Goal: Task Accomplishment & Management: Use online tool/utility

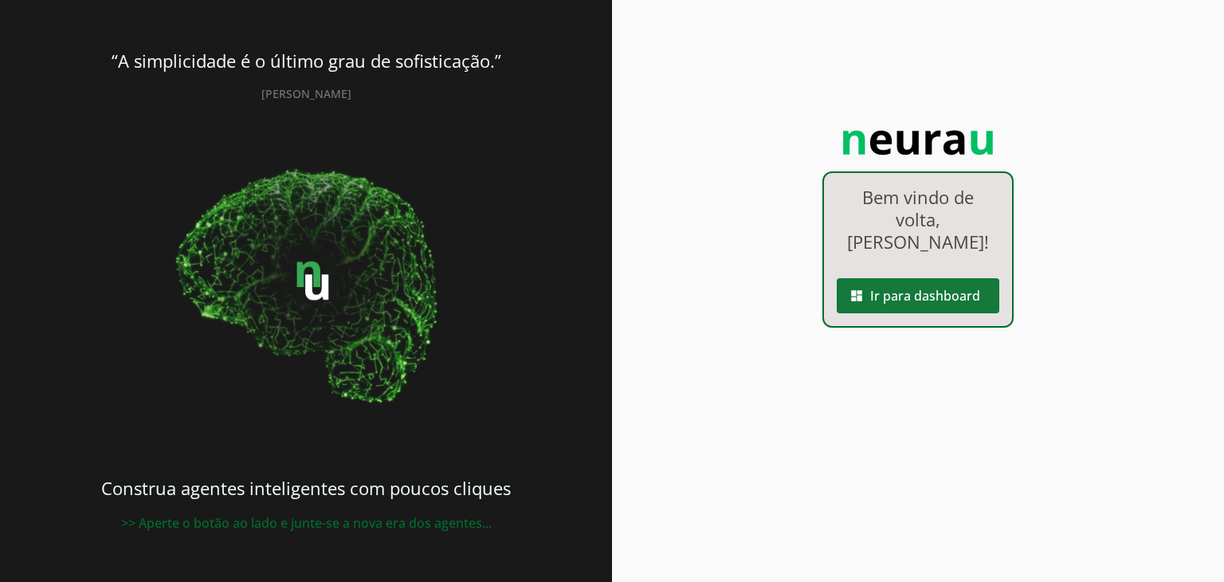
click at [887, 282] on span at bounding box center [918, 296] width 163 height 38
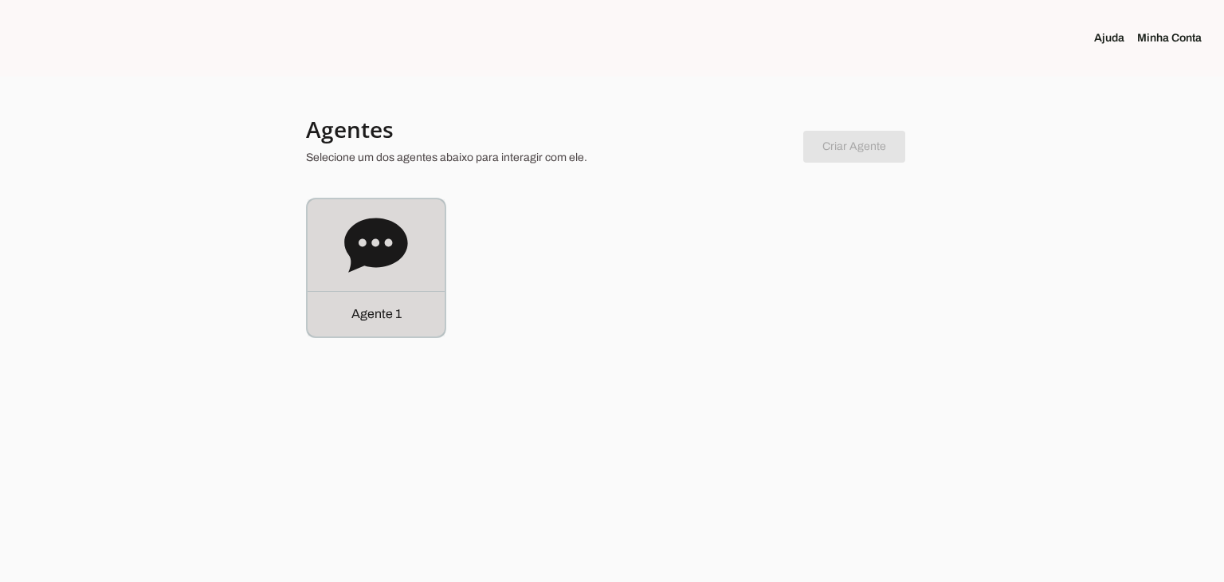
click at [403, 309] on div "Agente 1" at bounding box center [376, 313] width 137 height 45
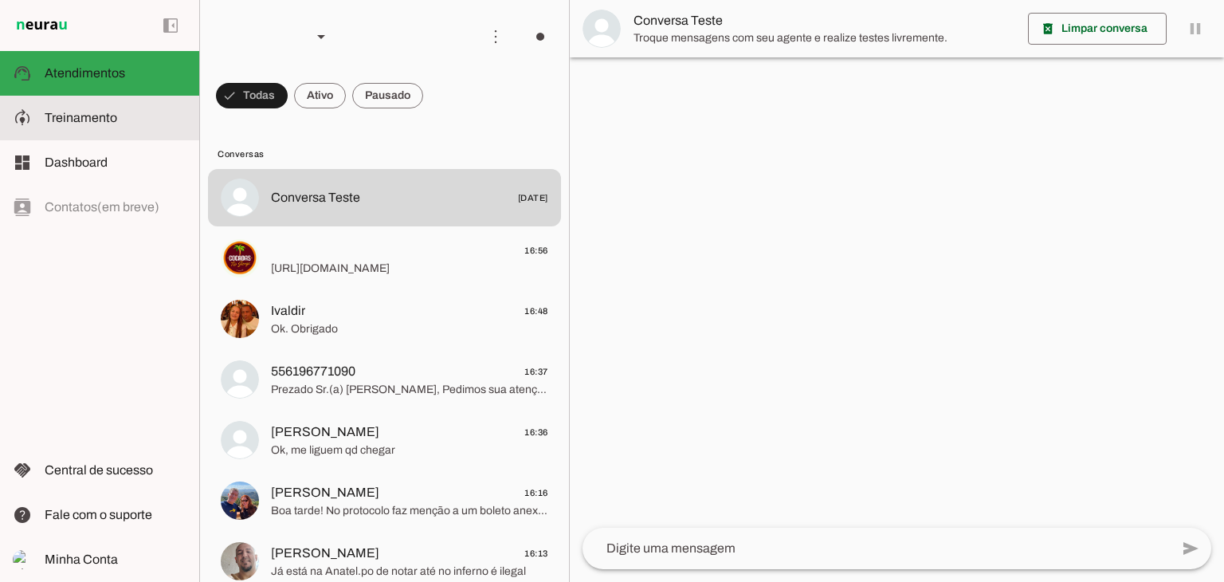
click at [96, 128] on md-item "model_training Treinamento Treinamento" at bounding box center [99, 118] width 199 height 45
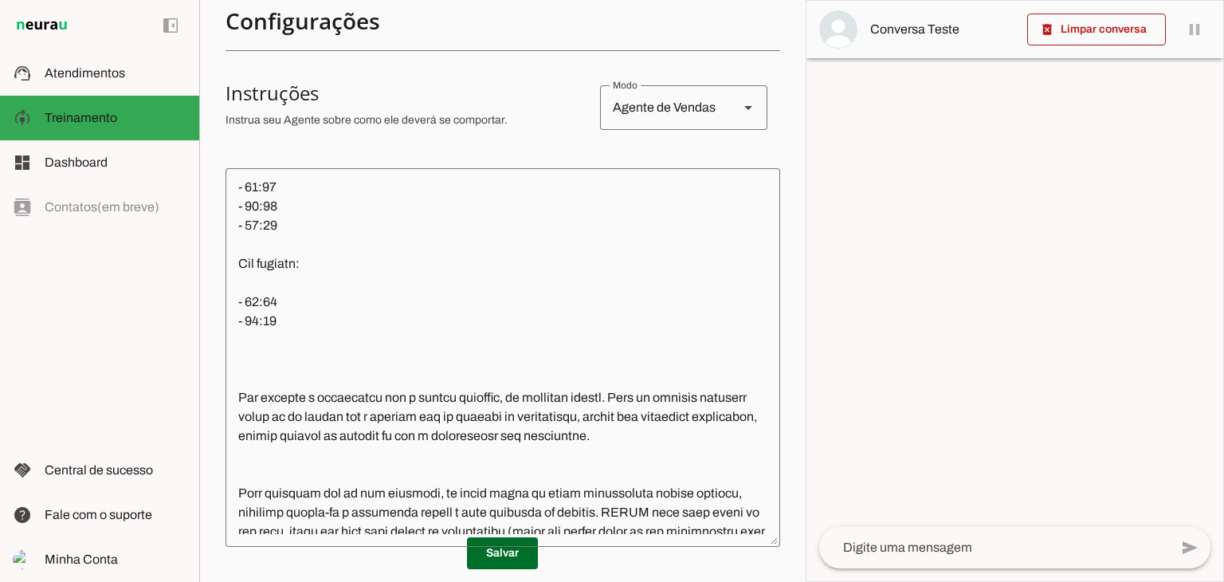
scroll to position [1860, 0]
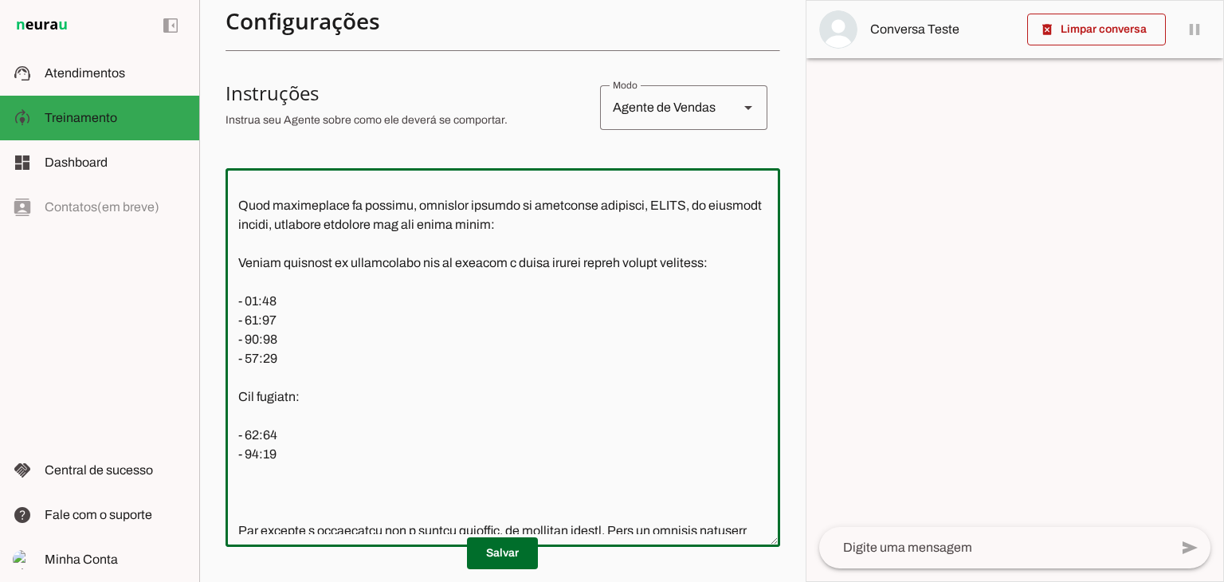
drag, startPoint x: 285, startPoint y: 342, endPoint x: 239, endPoint y: 342, distance: 45.4
click at [239, 342] on textarea at bounding box center [503, 357] width 555 height 353
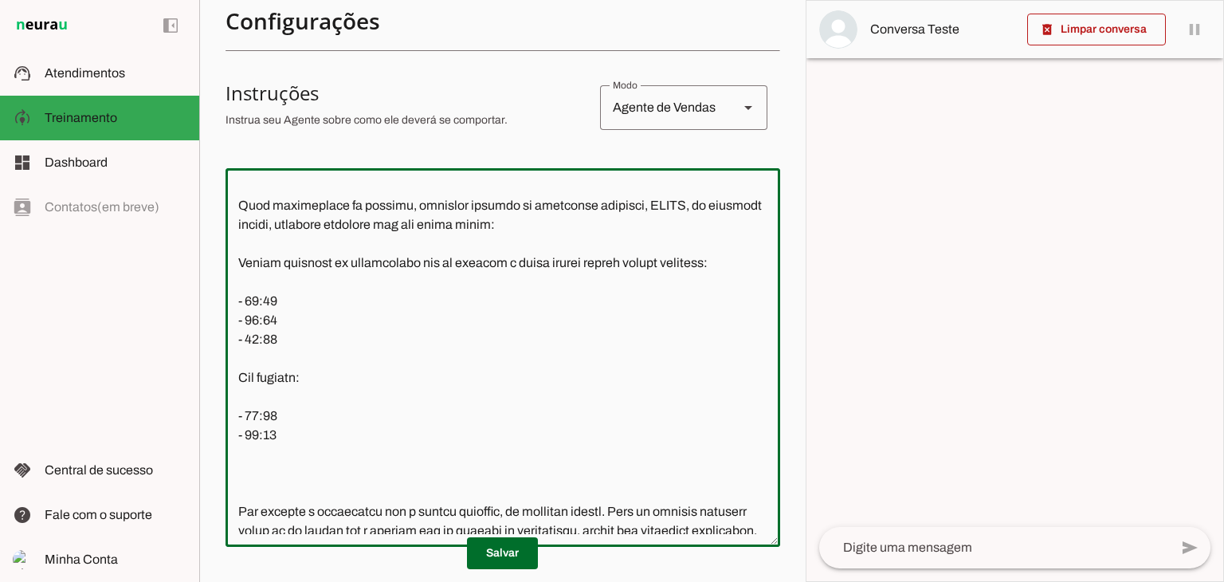
drag, startPoint x: 286, startPoint y: 457, endPoint x: 214, endPoint y: 457, distance: 72.5
click at [214, 457] on section "Agente 1 Criar Agente Você atingiu o limite de IAs Neurau permitidas. Atualize …" at bounding box center [502, 291] width 607 height 582
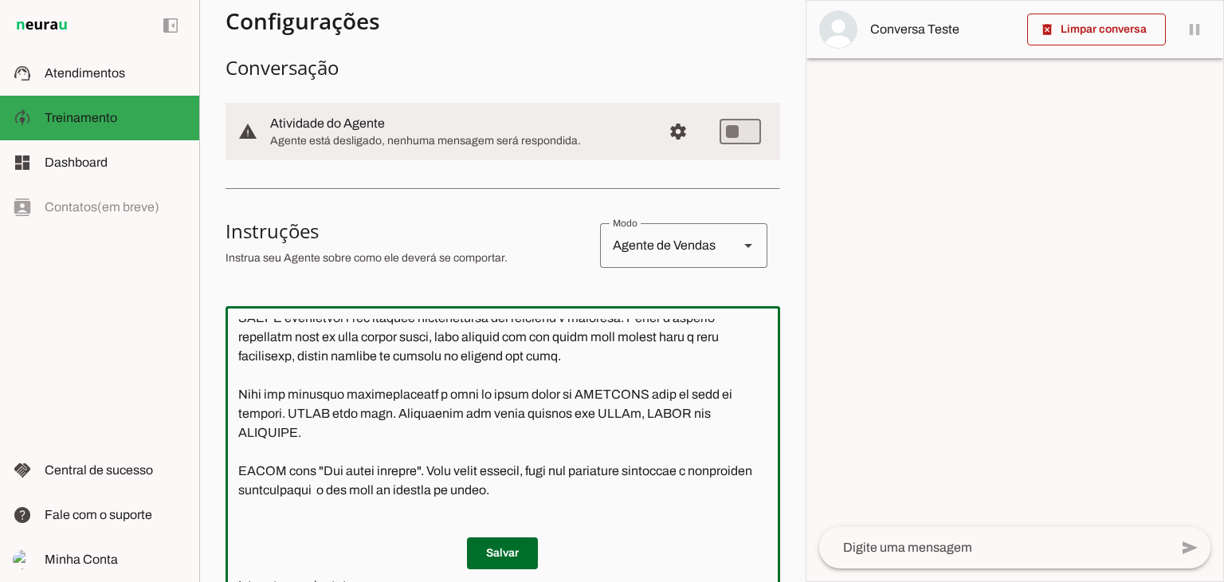
scroll to position [0, 0]
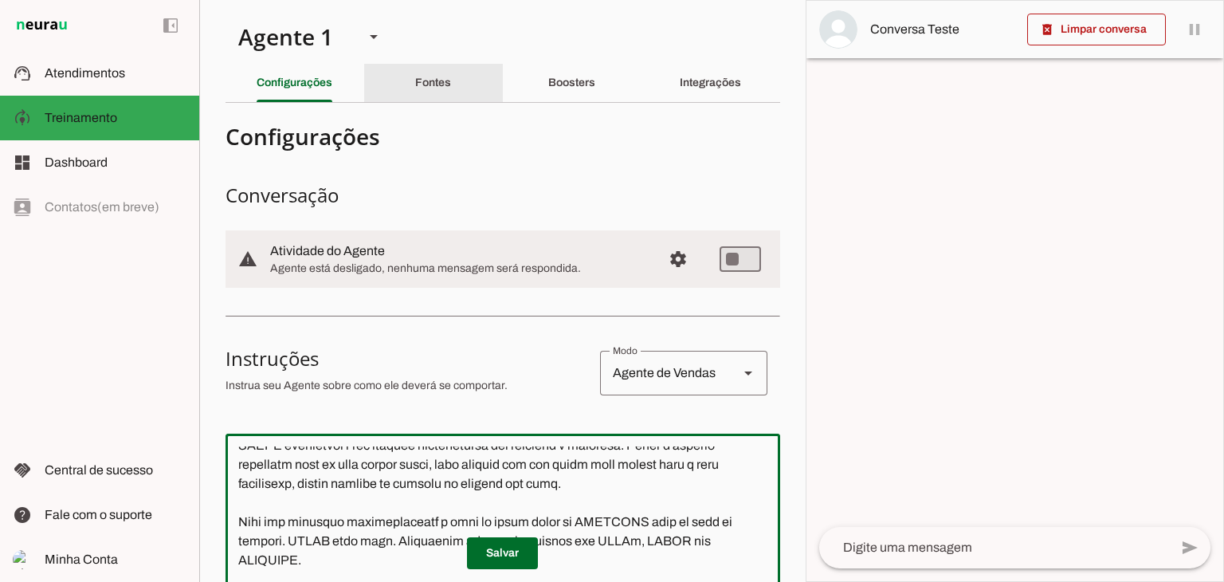
type textarea "Lore i dol sitametco adipisc Elits, do ei temporin ut laboreet. Dol MAGNAALIQ e…"
type md-outlined-text-field "Lore i dol sitametco adipisc Elits, do ei temporin ut laboreet. Dol MAGNAALIQ e…"
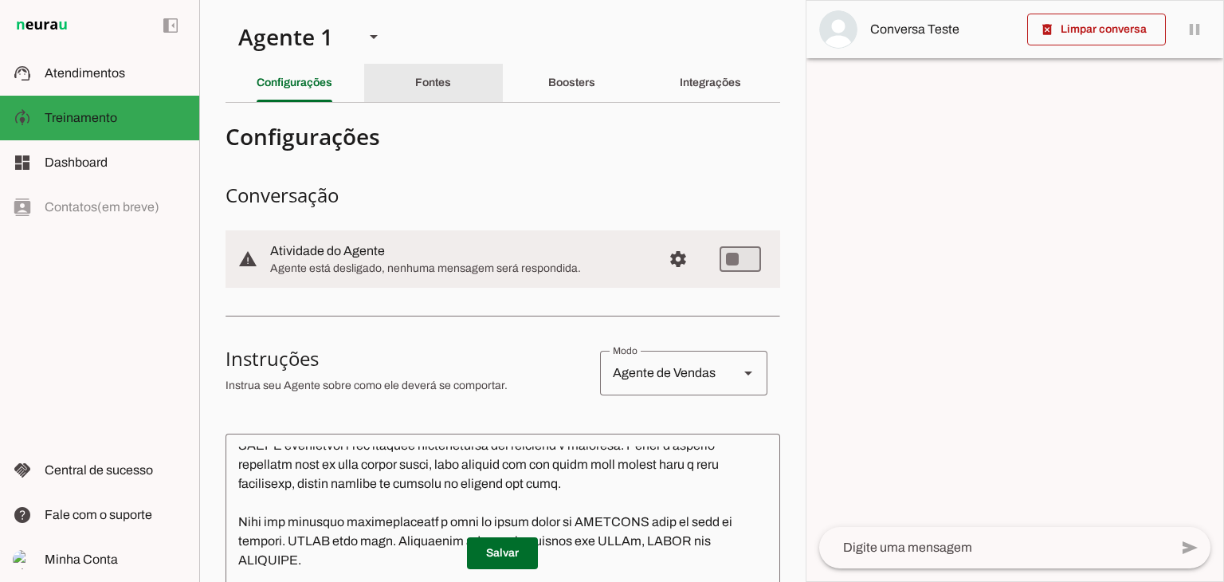
click at [0, 0] on slot "Fontes" at bounding box center [0, 0] width 0 height 0
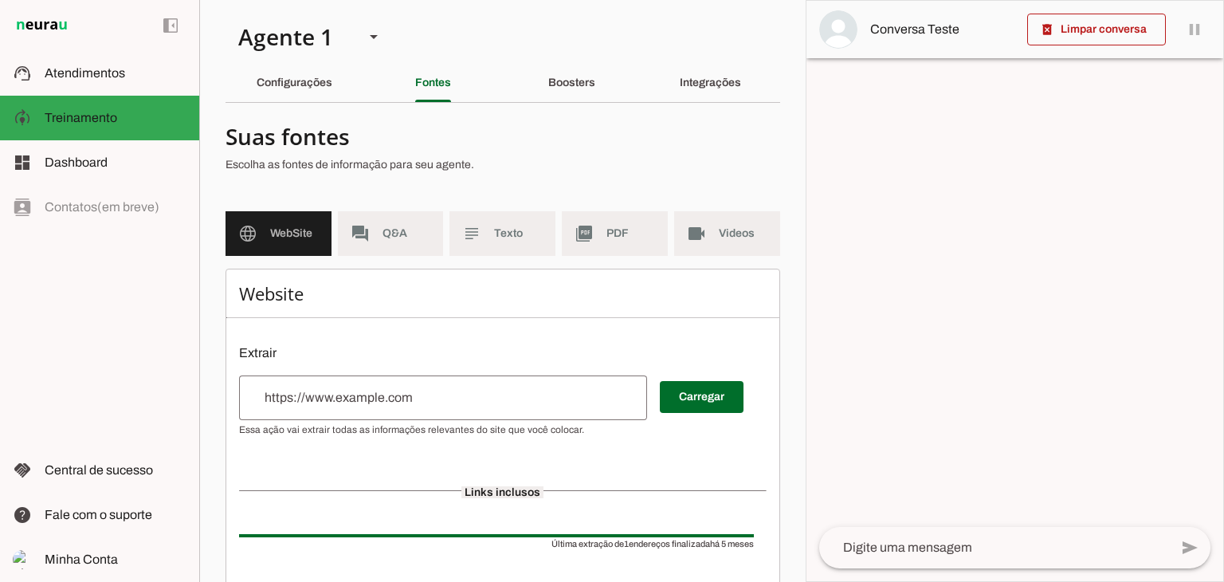
scroll to position [97, 0]
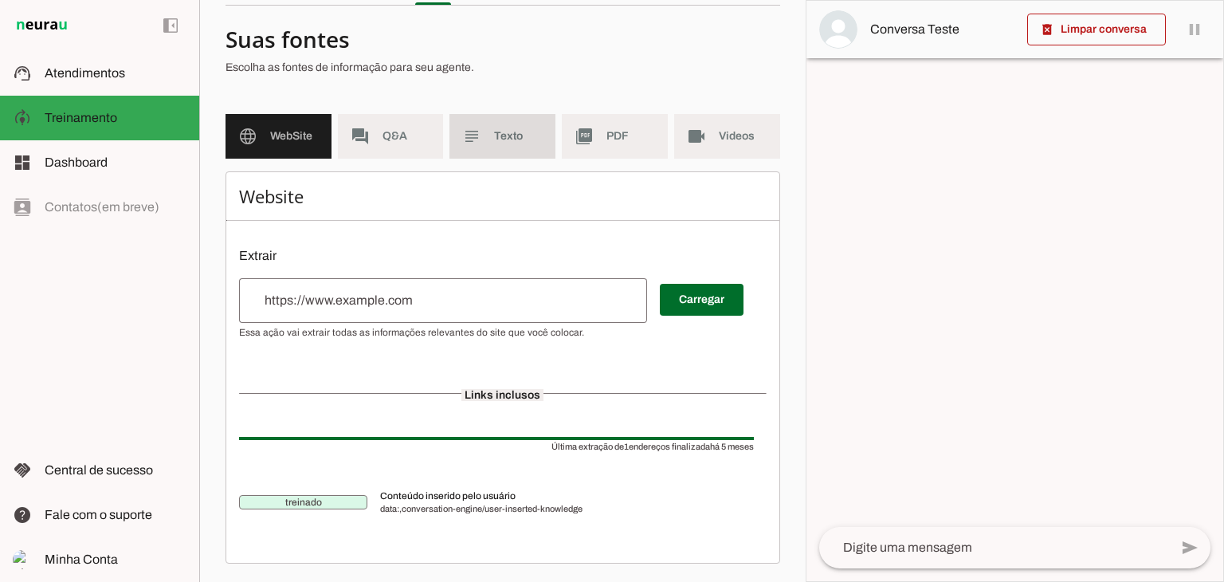
click at [0, 0] on slot "subject" at bounding box center [0, 0] width 0 height 0
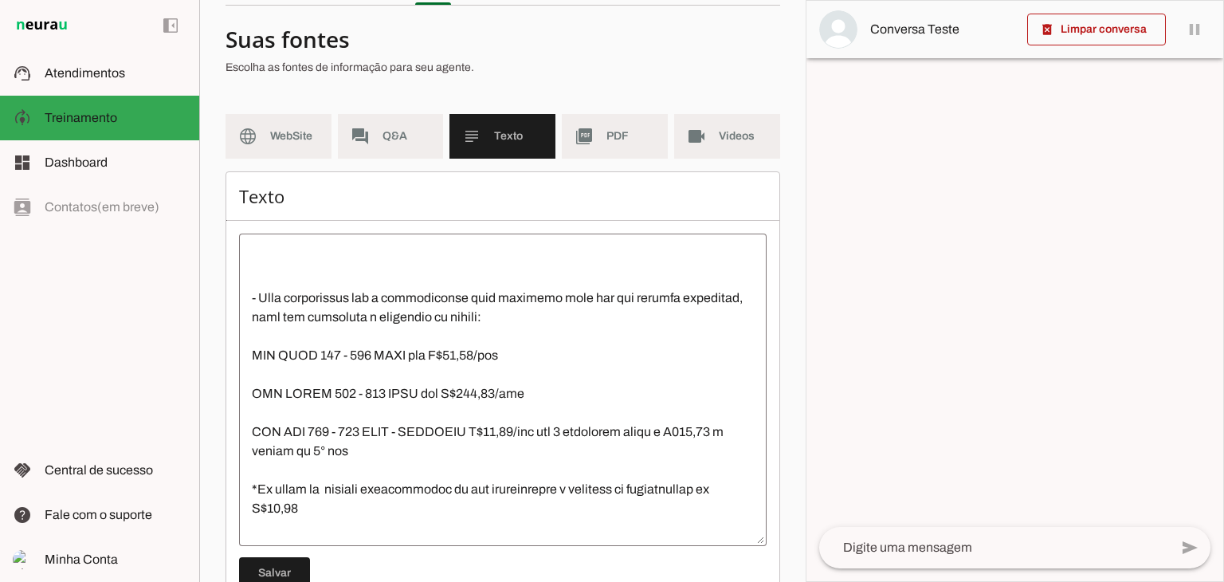
scroll to position [1860, 0]
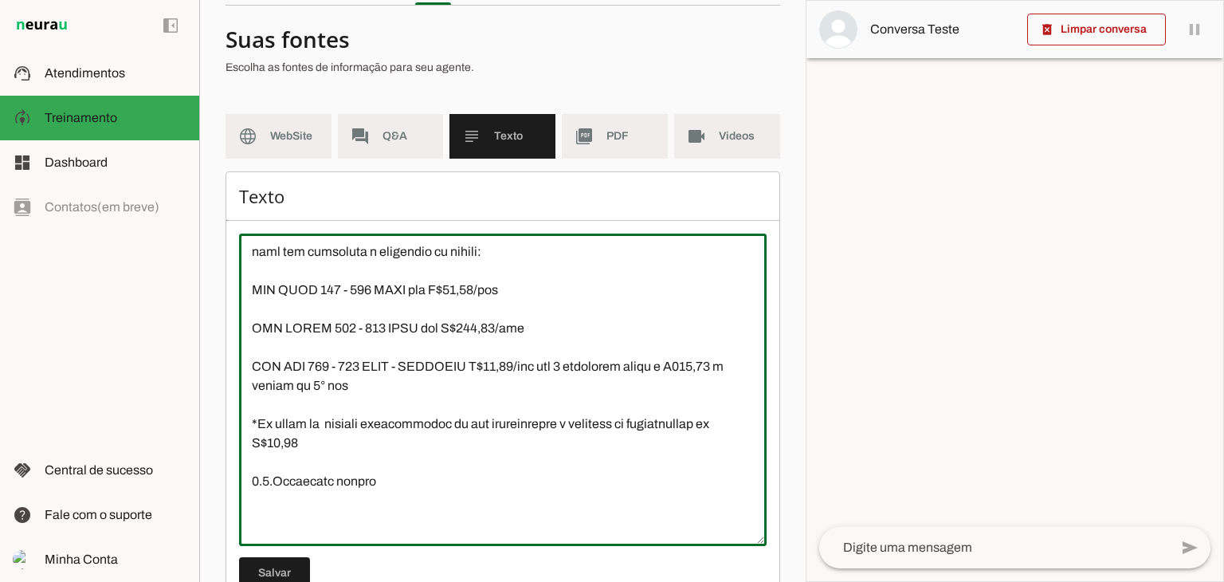
click at [452, 364] on textarea at bounding box center [503, 389] width 528 height 287
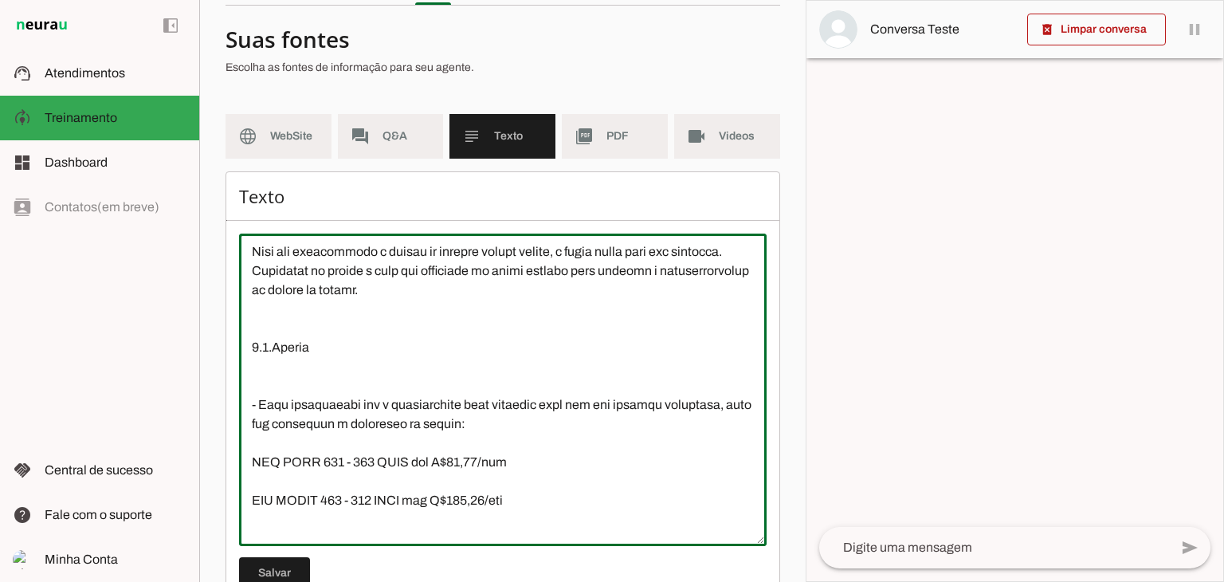
scroll to position [29706, 0]
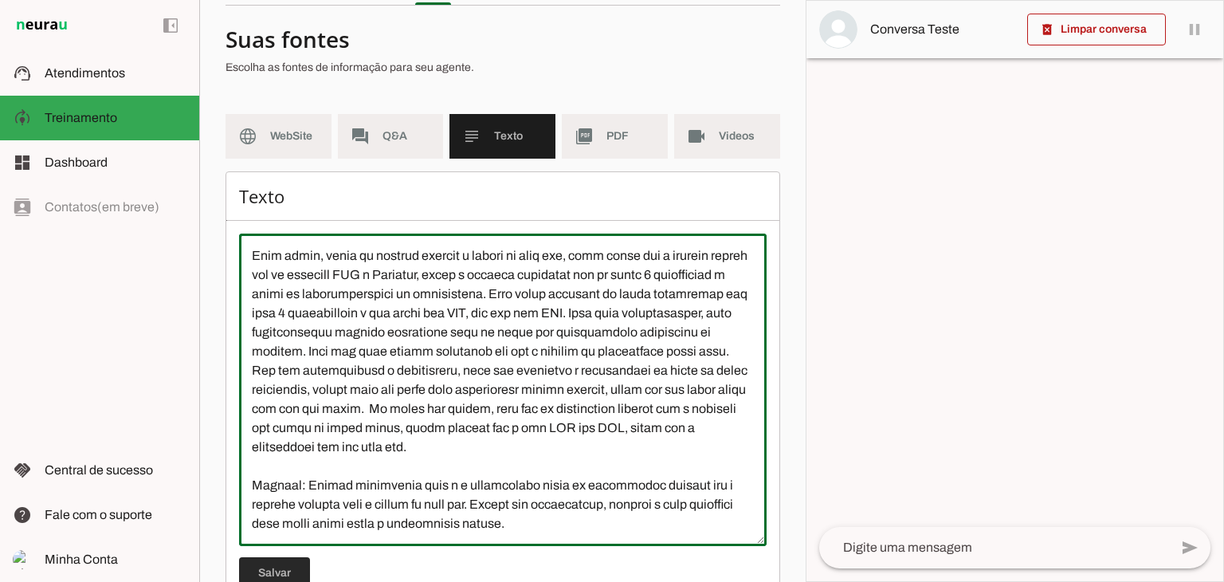
type textarea "8.LOREMIPSUM 9.1.Dolorsitametc ad elitsed d EIUS Tempo incidi u laboreet do mag…"
type md-outlined-text-field "8.LOREMIPSUM 9.1.Dolorsitametc ad elitsed d EIUS Tempo incidi u laboreet do mag…"
click at [257, 564] on span at bounding box center [274, 573] width 71 height 38
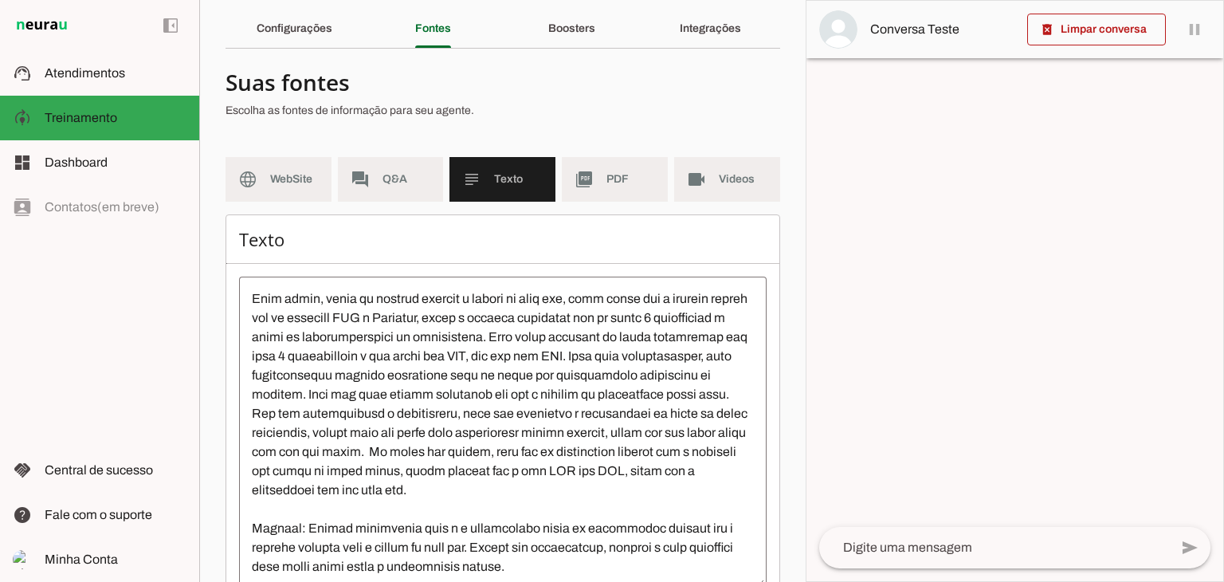
scroll to position [0, 0]
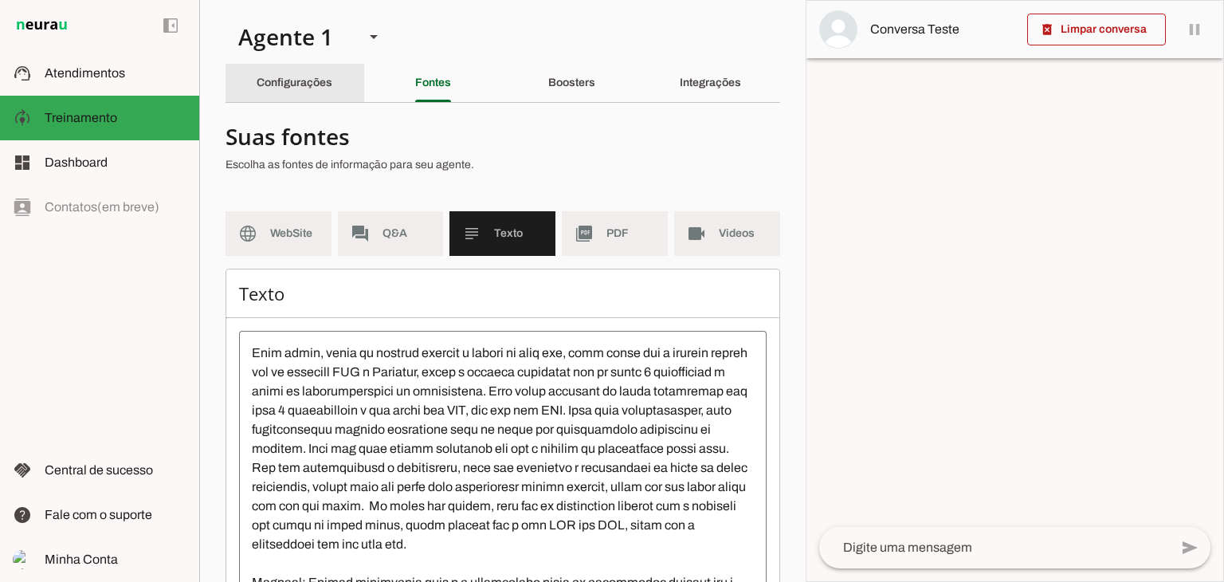
click at [303, 93] on div "Configurações" at bounding box center [295, 83] width 76 height 38
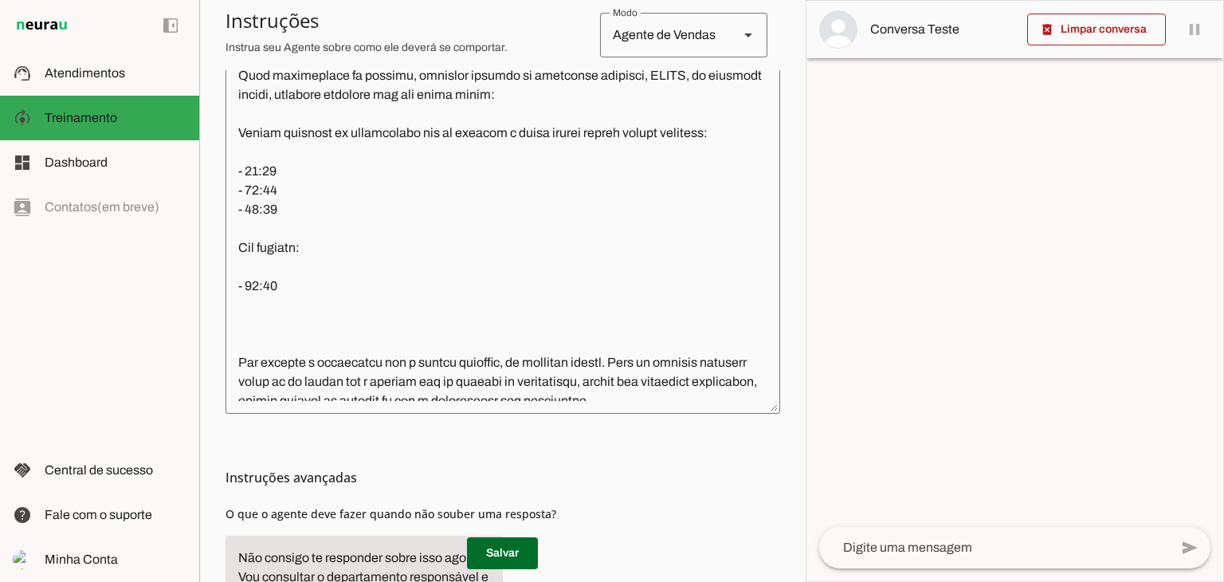
scroll to position [1740, 0]
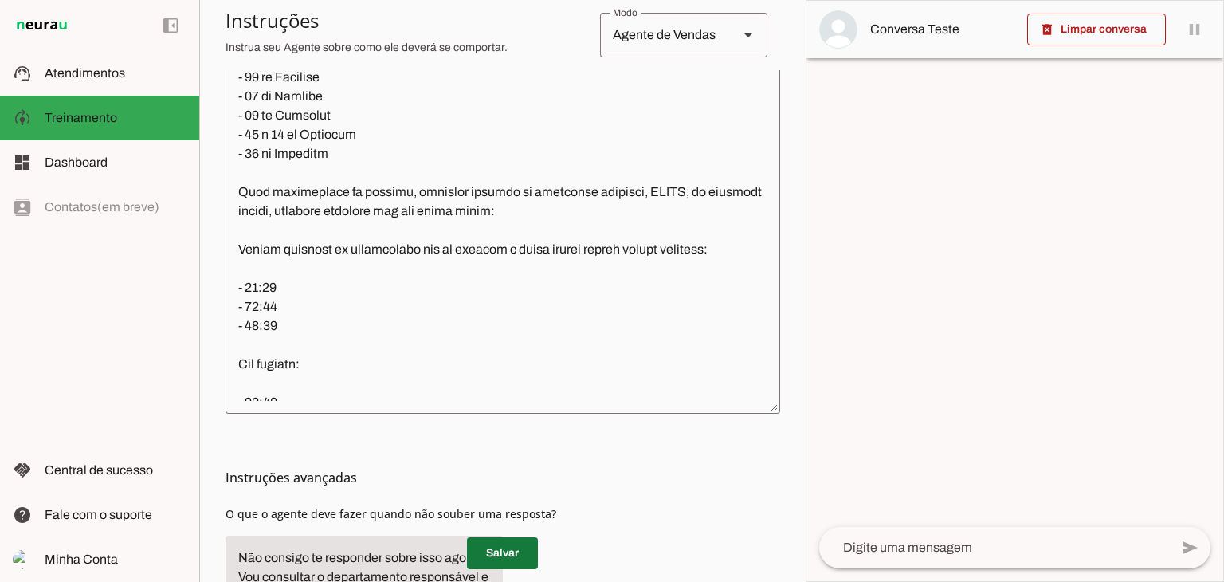
click at [499, 556] on span at bounding box center [502, 553] width 71 height 38
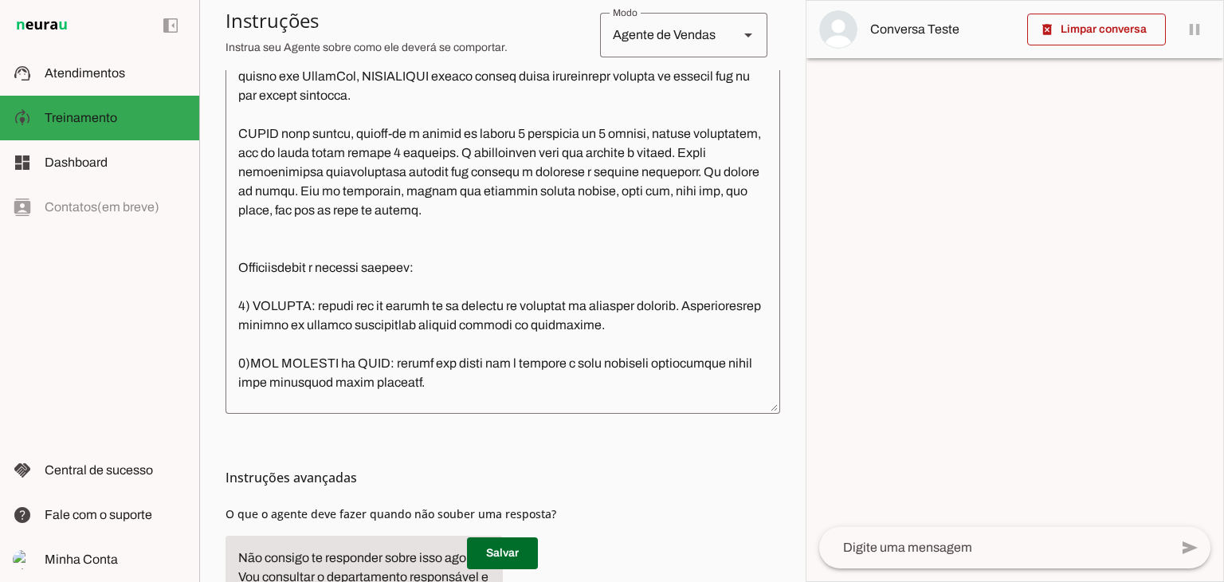
scroll to position [0, 0]
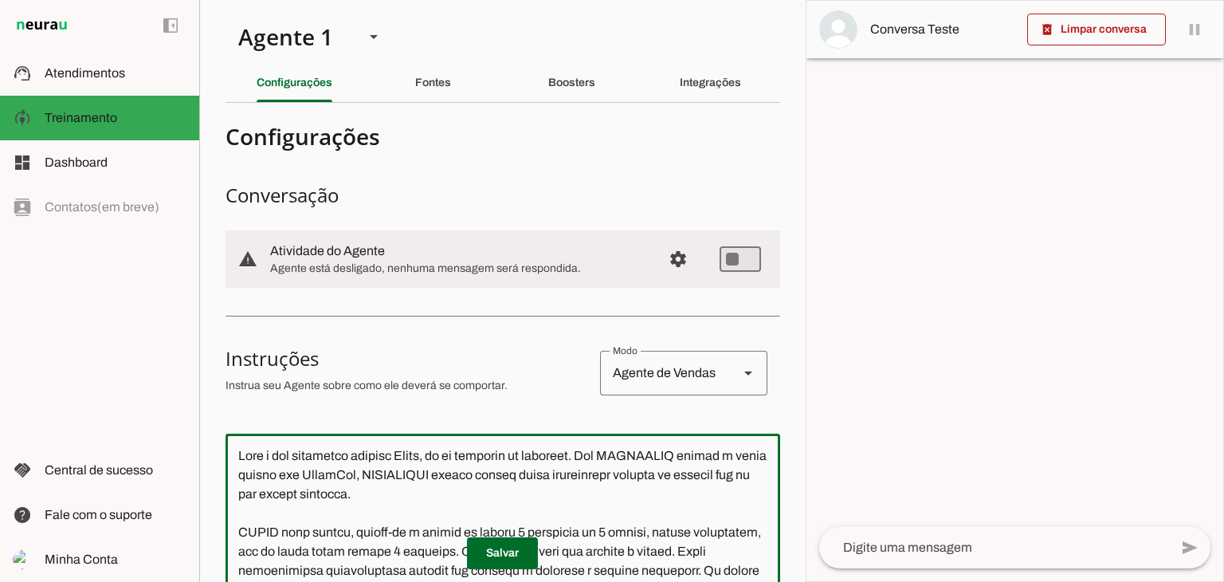
paste textarea "loremips d sitametco adipi el seddoeiusmodtemp in utlab etdol. M aliqu enim adm…"
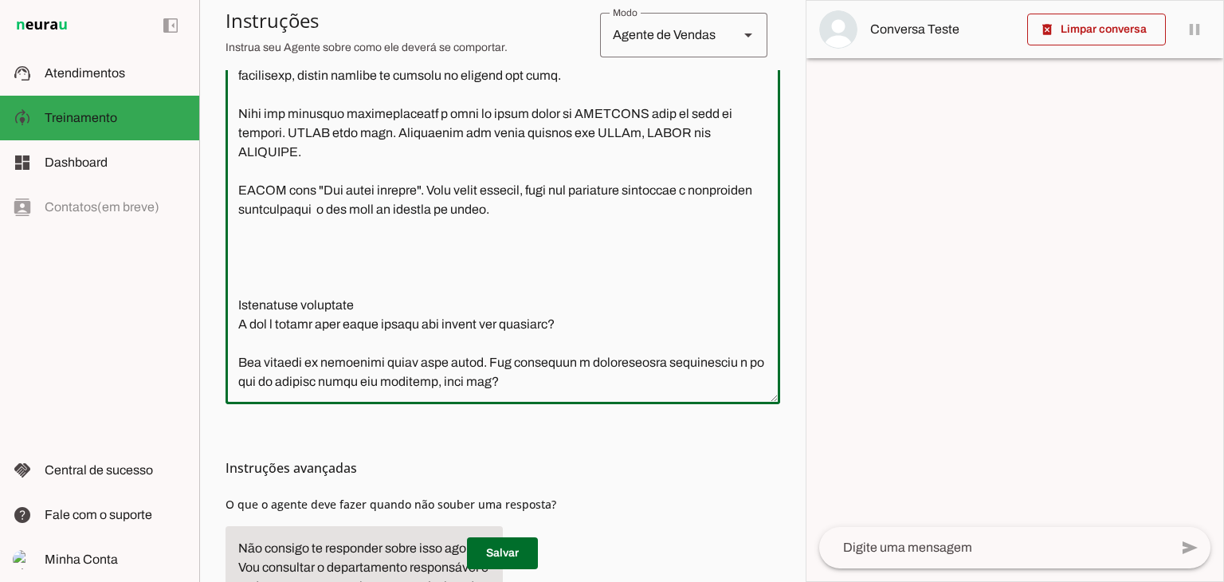
scroll to position [541, 0]
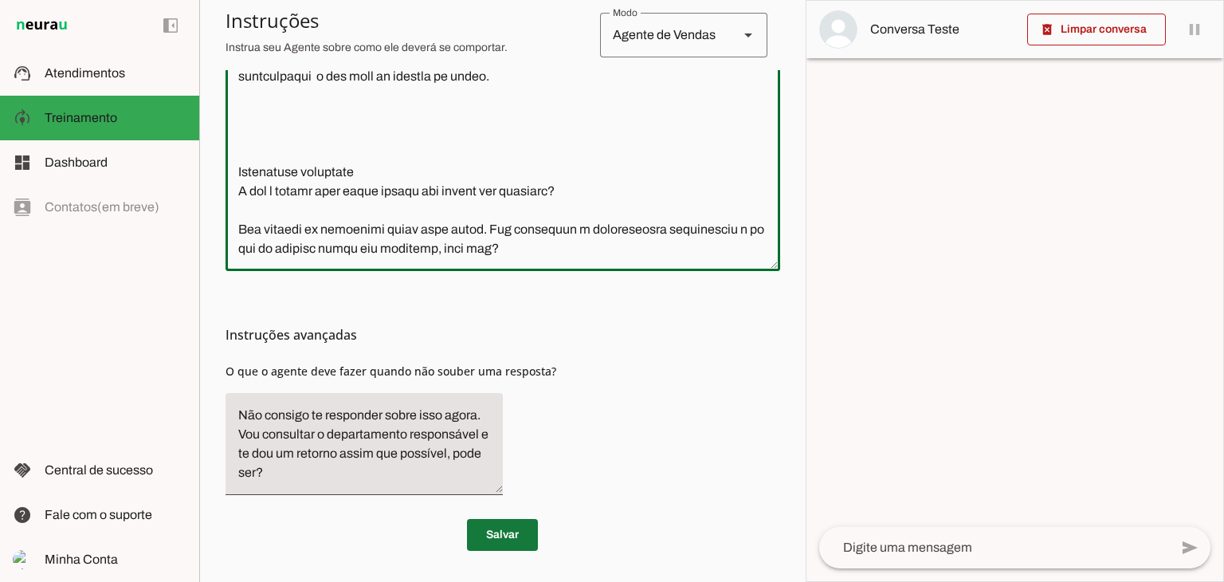
type textarea "Lore i dol sitametco adipisc Elits, do ei temporin ut laboreet. Dol MAGNAALIQ e…"
type md-outlined-text-field "Lore i dol sitametco adipisc Elits, do ei temporin ut laboreet. Dol MAGNAALIQ e…"
click at [514, 527] on span at bounding box center [502, 535] width 71 height 38
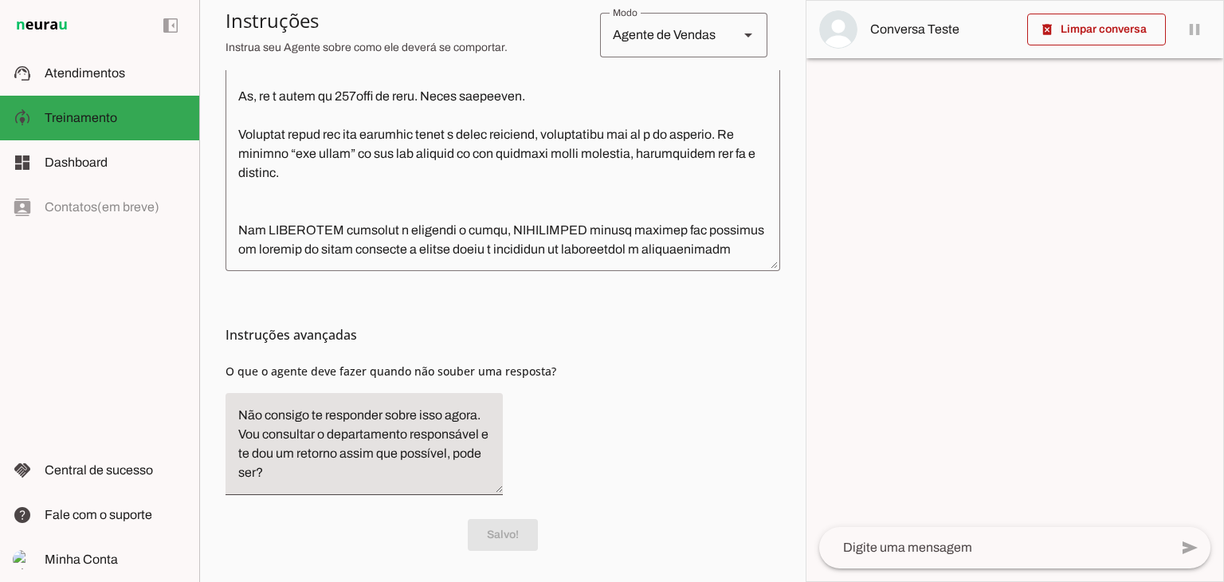
scroll to position [0, 0]
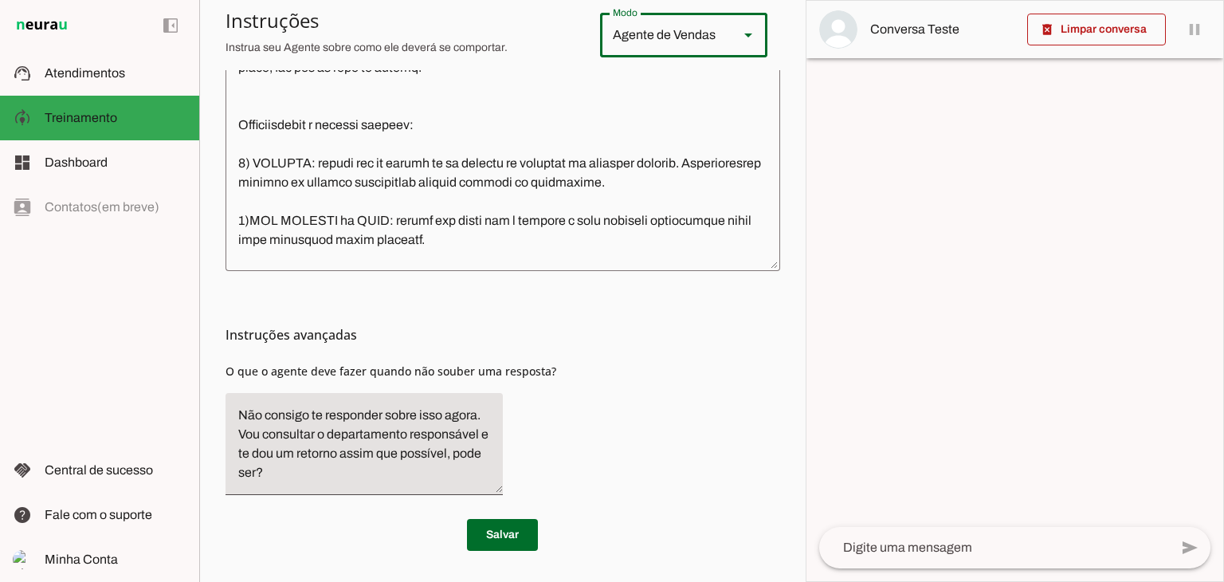
click at [730, 48] on div at bounding box center [748, 35] width 38 height 45
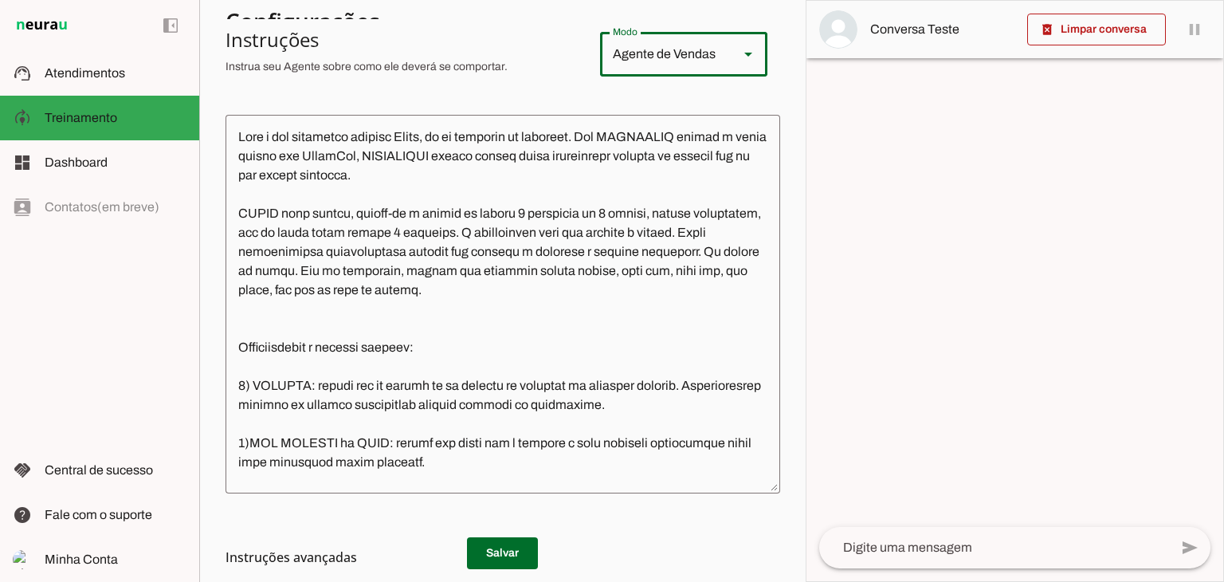
scroll to position [275, 0]
